Goal: Check status: Check status

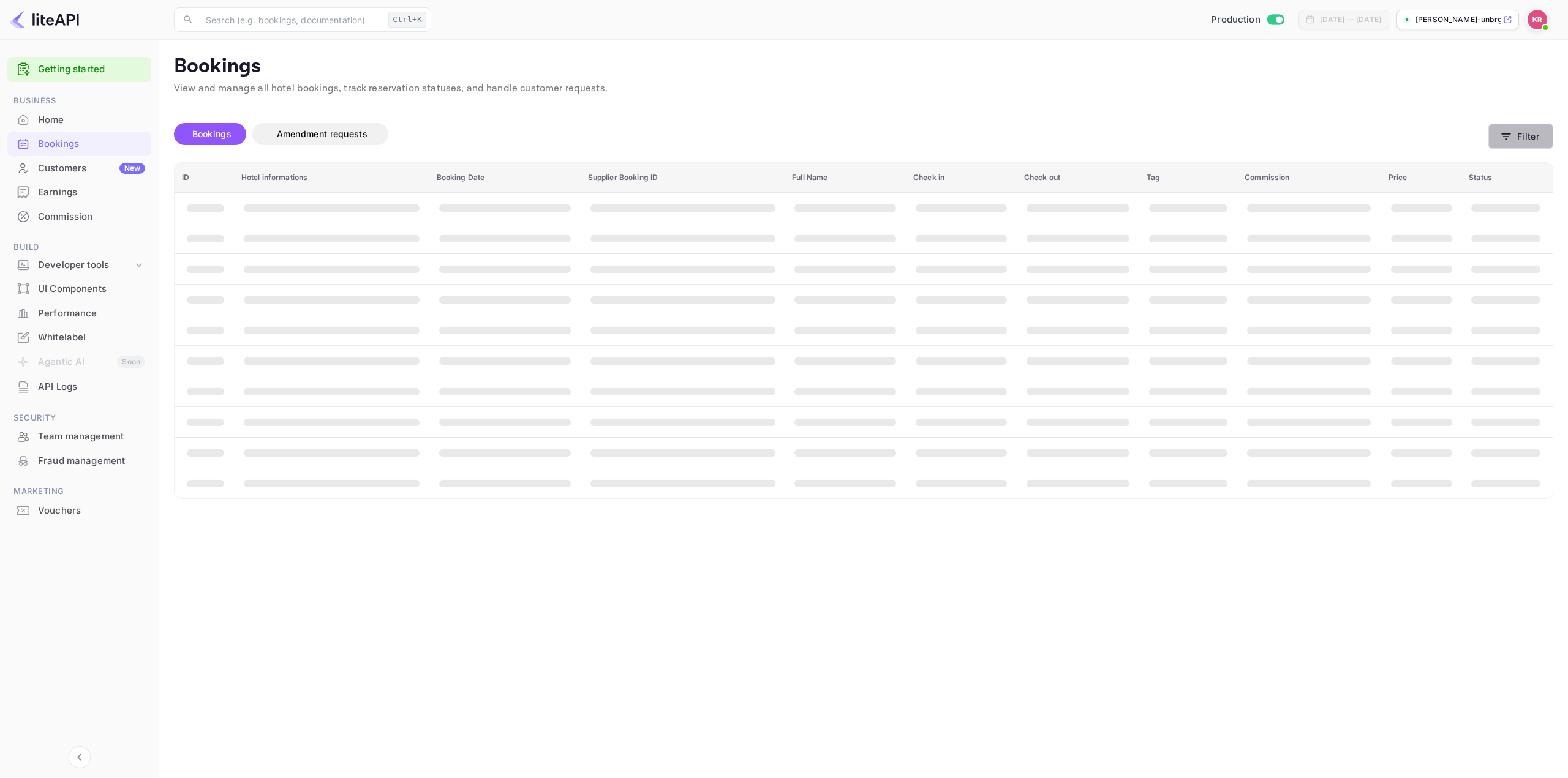
click at [1524, 135] on button "Filter" at bounding box center [1521, 136] width 65 height 25
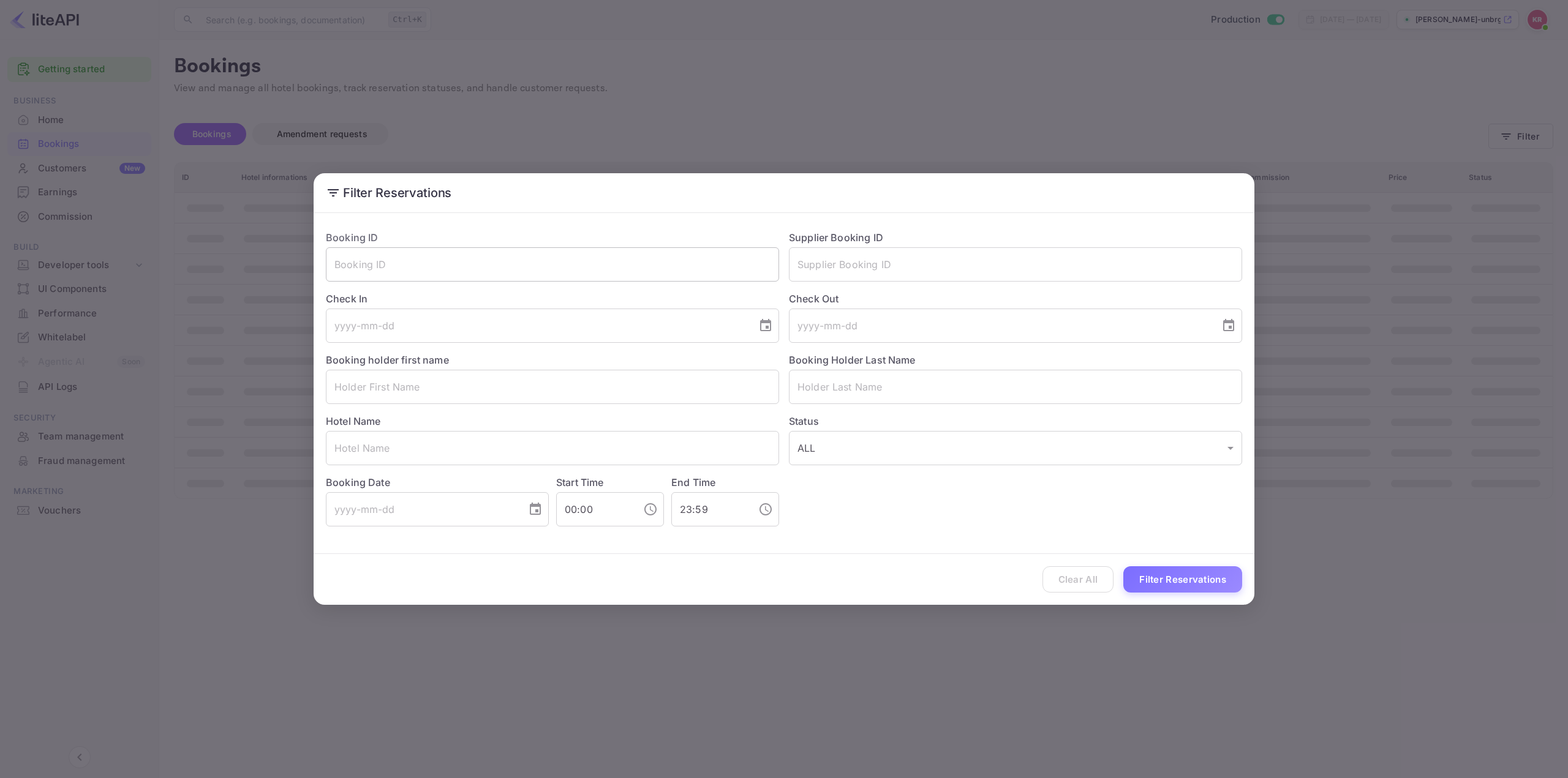
click at [645, 263] on input "text" at bounding box center [552, 265] width 453 height 34
paste input "SG-_H_cfr"
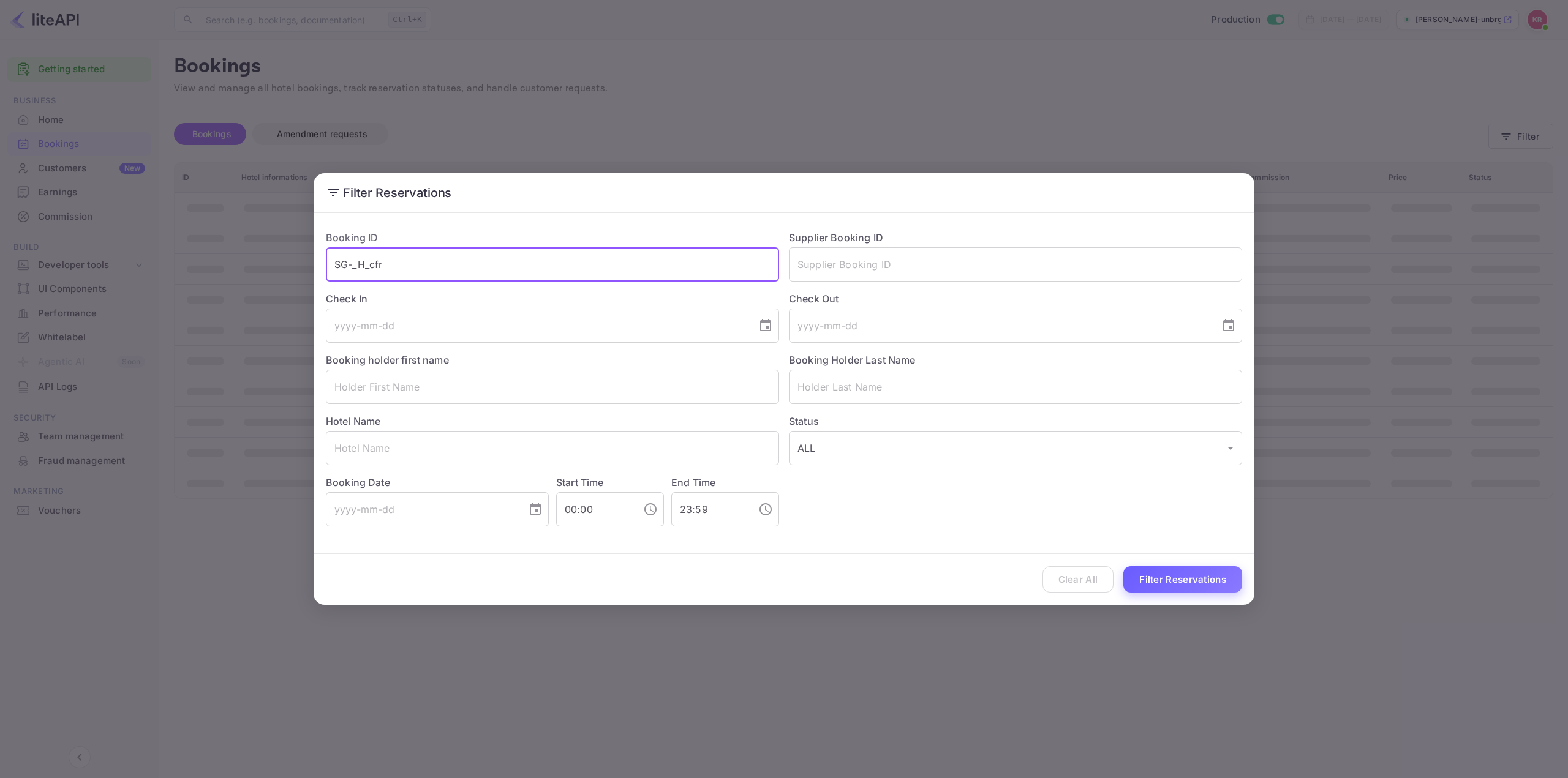
type input "SG-_H_cfr"
click at [1192, 578] on button "Filter Reservations" at bounding box center [1182, 579] width 119 height 26
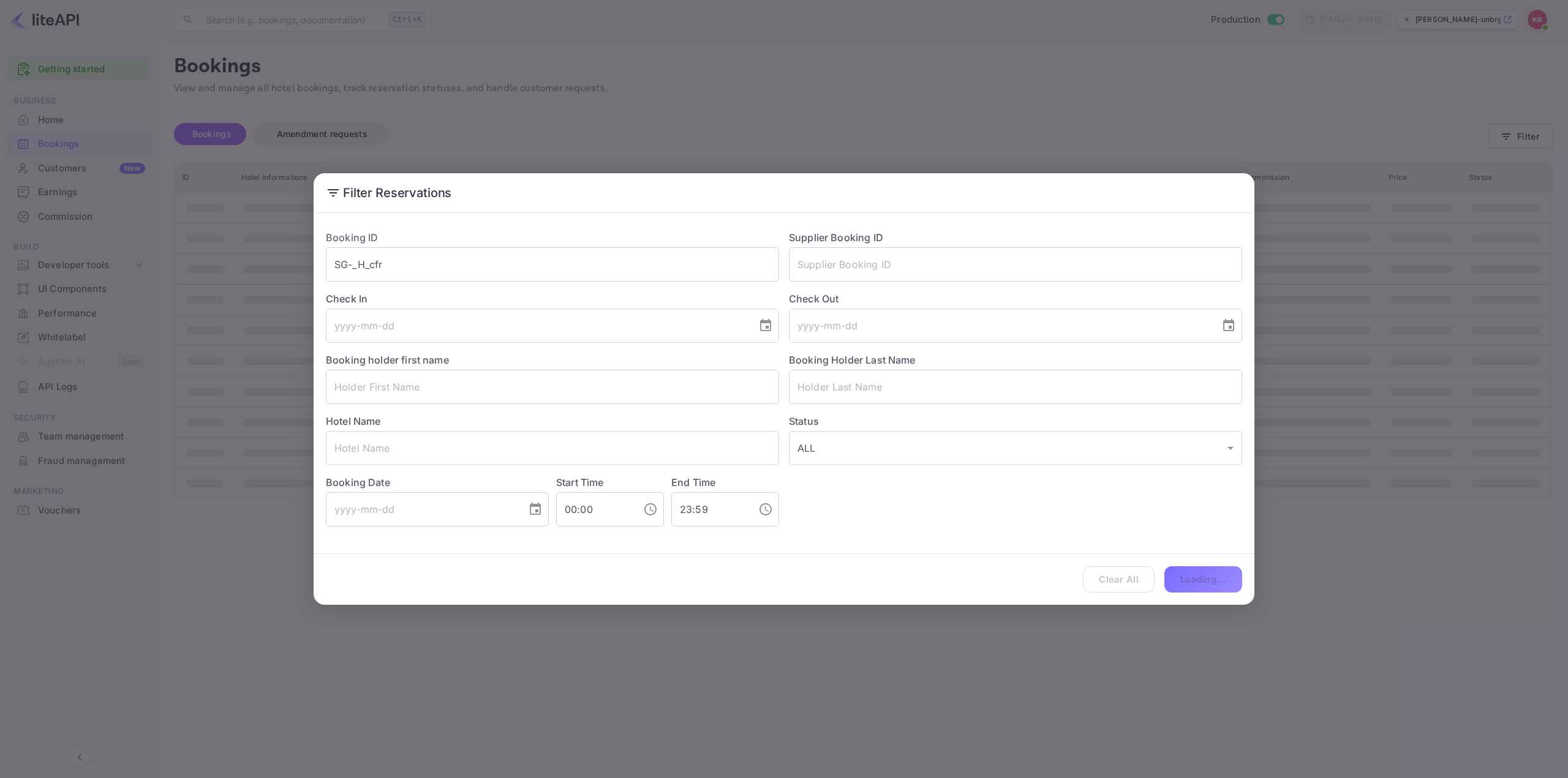
click at [1437, 617] on div "Filter Reservations Booking ID SG-_H_cfr ​ Supplier Booking ID ​ Check In ​ Che…" at bounding box center [784, 389] width 1568 height 778
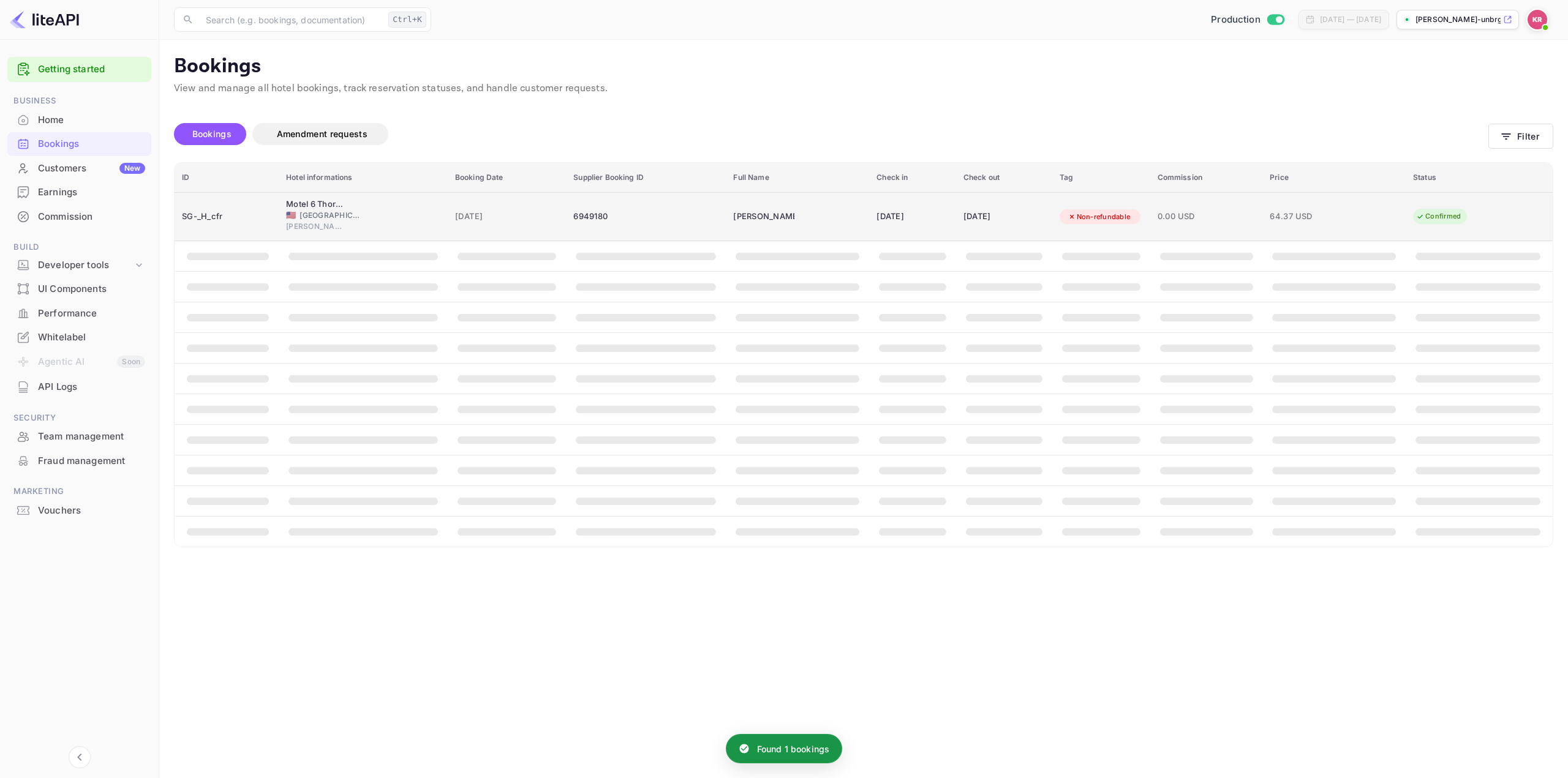
click at [965, 219] on div "[DATE]" at bounding box center [1003, 217] width 82 height 20
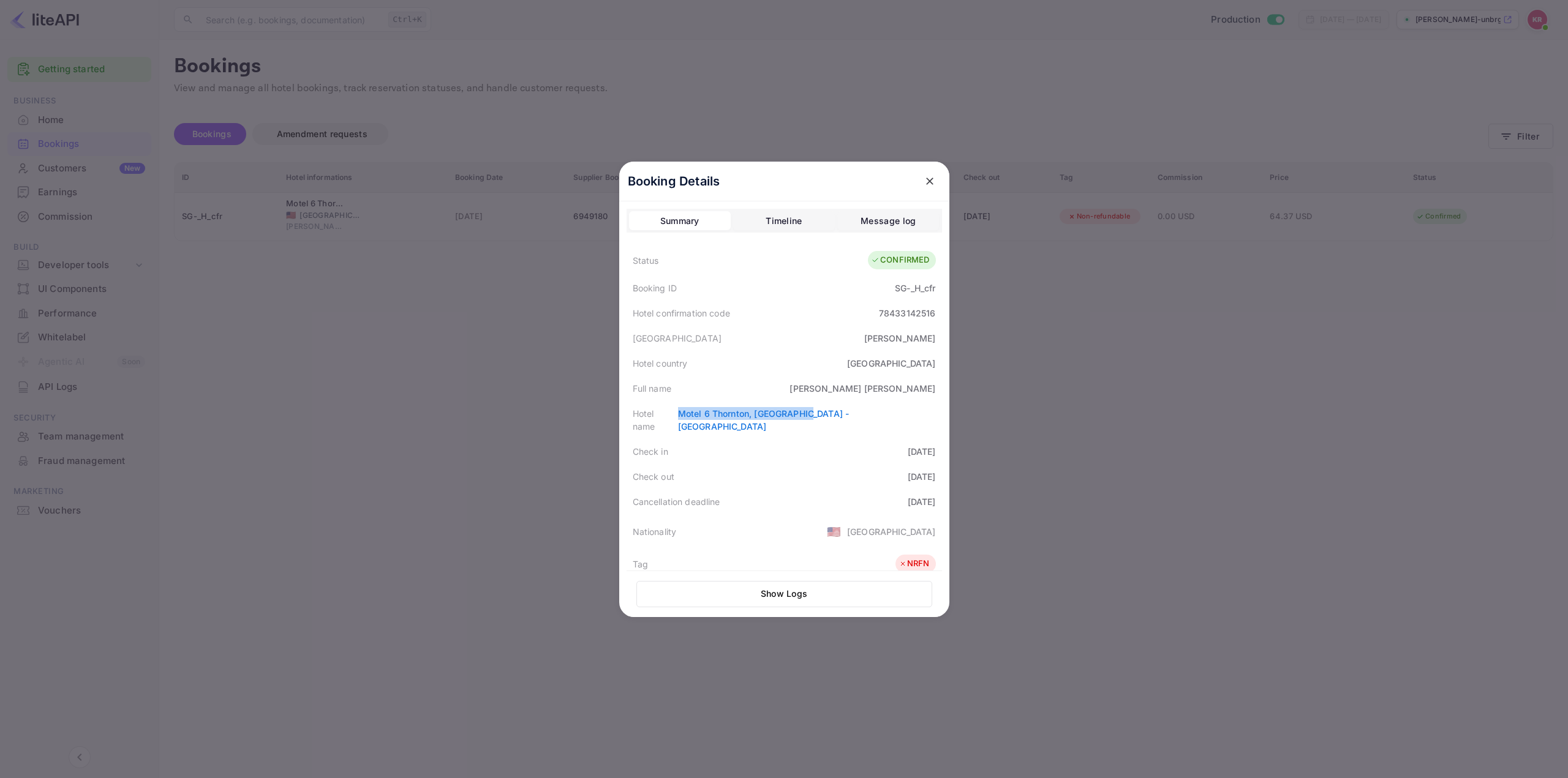
drag, startPoint x: 808, startPoint y: 412, endPoint x: 932, endPoint y: 410, distance: 124.0
click at [932, 410] on div "Hotel name Motel [GEOGRAPHIC_DATA], [GEOGRAPHIC_DATA] - [GEOGRAPHIC_DATA]" at bounding box center [784, 420] width 316 height 38
copy link "Motel 6 Thornton, [GEOGRAPHIC_DATA] - [GEOGRAPHIC_DATA]"
